Goal: Information Seeking & Learning: Stay updated

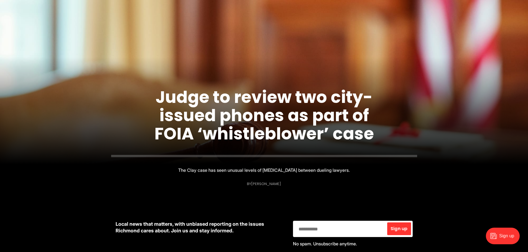
scroll to position [54, 0]
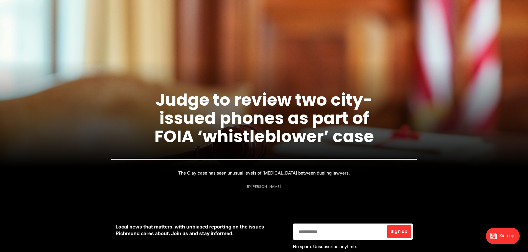
drag, startPoint x: 531, startPoint y: 23, endPoint x: 532, endPoint y: 29, distance: 5.6
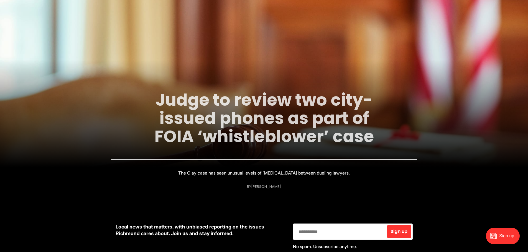
click at [271, 128] on link "Judge to review two city-issued phones as part of FOIA ‘whistleblower’ case" at bounding box center [263, 118] width 219 height 60
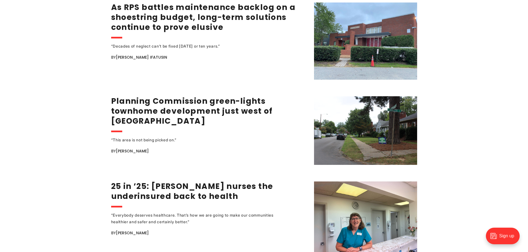
scroll to position [968, 0]
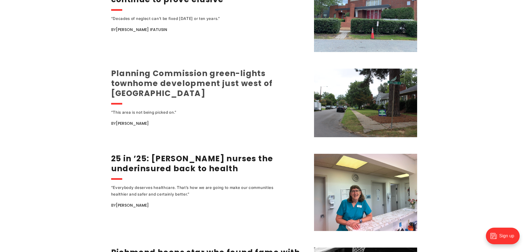
click at [200, 71] on link "Planning Commission green-lights townhome development just west of [GEOGRAPHIC_…" at bounding box center [192, 83] width 162 height 31
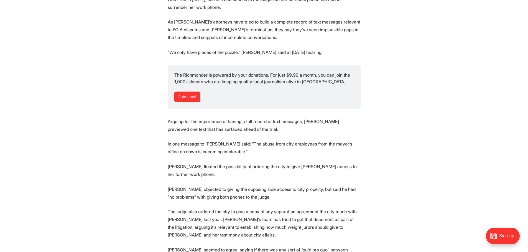
scroll to position [808, 0]
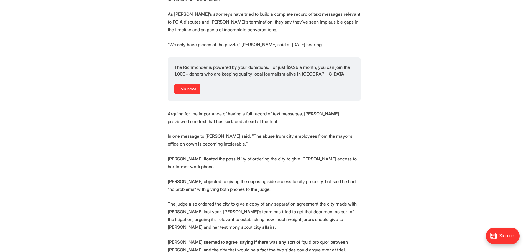
drag, startPoint x: 530, startPoint y: 27, endPoint x: 532, endPoint y: 144, distance: 116.6
click at [527, 144] on html "City Government Education Events Features Local News Sports Donate Our Authors …" at bounding box center [264, 43] width 528 height 1702
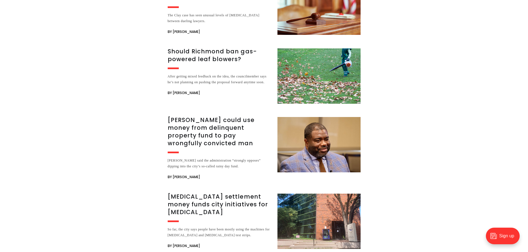
scroll to position [2183, 0]
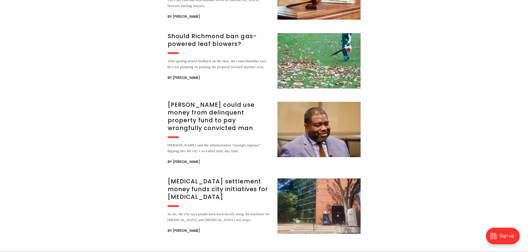
drag, startPoint x: 1009, startPoint y: 251, endPoint x: 519, endPoint y: 227, distance: 490.4
